Goal: Use online tool/utility: Utilize a website feature to perform a specific function

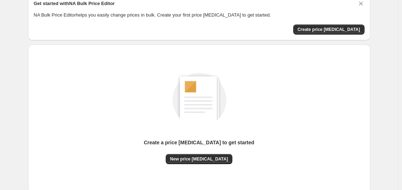
scroll to position [36, 0]
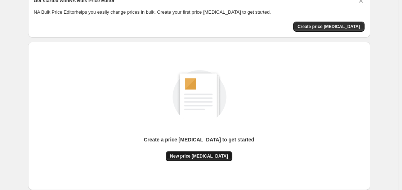
click at [201, 158] on span "New price change job" at bounding box center [199, 156] width 58 height 6
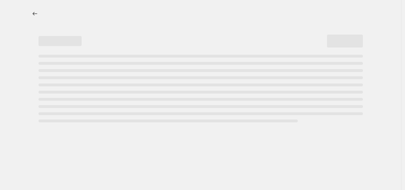
select select "percentage"
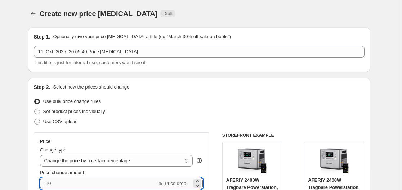
click at [60, 181] on input "-10" at bounding box center [98, 184] width 116 height 12
type input "-1"
type input "-35"
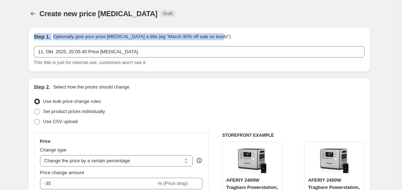
drag, startPoint x: 401, startPoint y: 12, endPoint x: 401, endPoint y: 27, distance: 14.4
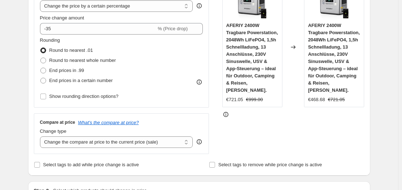
scroll to position [606, 0]
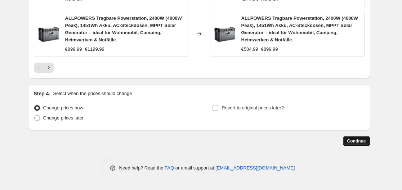
click at [363, 144] on span "Continue" at bounding box center [356, 141] width 19 height 6
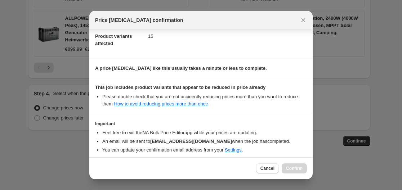
scroll to position [113, 0]
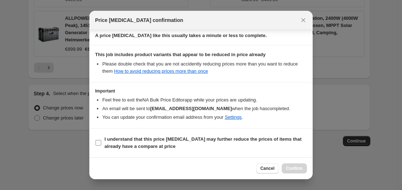
click at [123, 147] on b "I understand that this price change job may further reduce the prices of items …" at bounding box center [202, 142] width 197 height 13
click at [101, 146] on input "I understand that this price change job may further reduce the prices of items …" at bounding box center [98, 143] width 6 height 6
checkbox input "true"
click at [289, 171] on button "Confirm" at bounding box center [293, 168] width 25 height 10
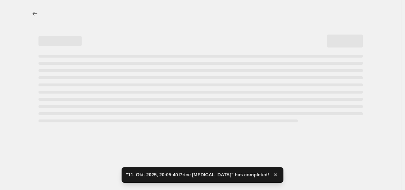
select select "percentage"
